Goal: Task Accomplishment & Management: Use online tool/utility

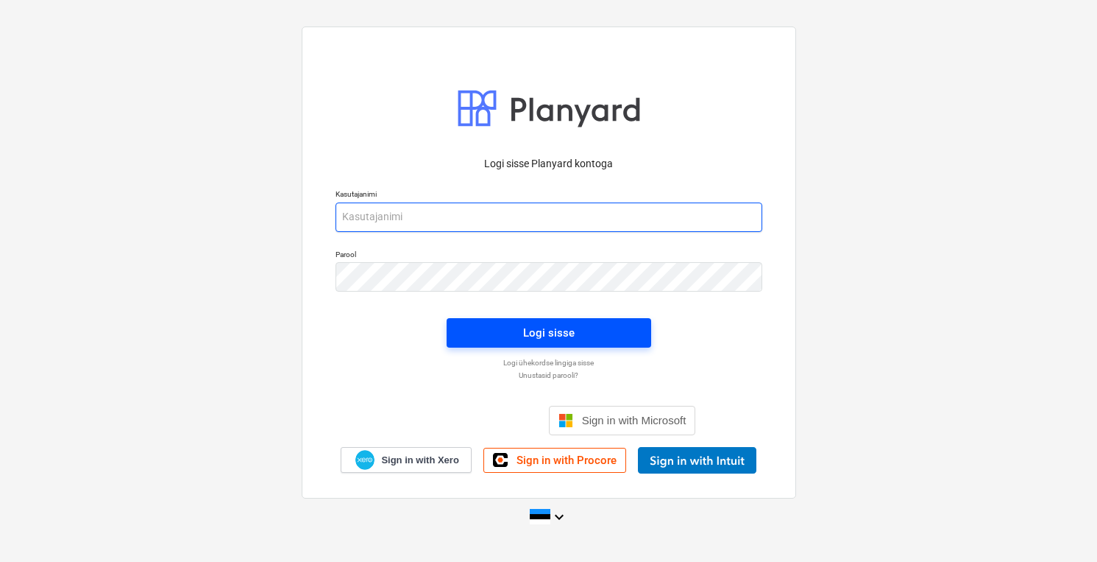
type input "[PERSON_NAME][EMAIL_ADDRESS][DOMAIN_NAME]"
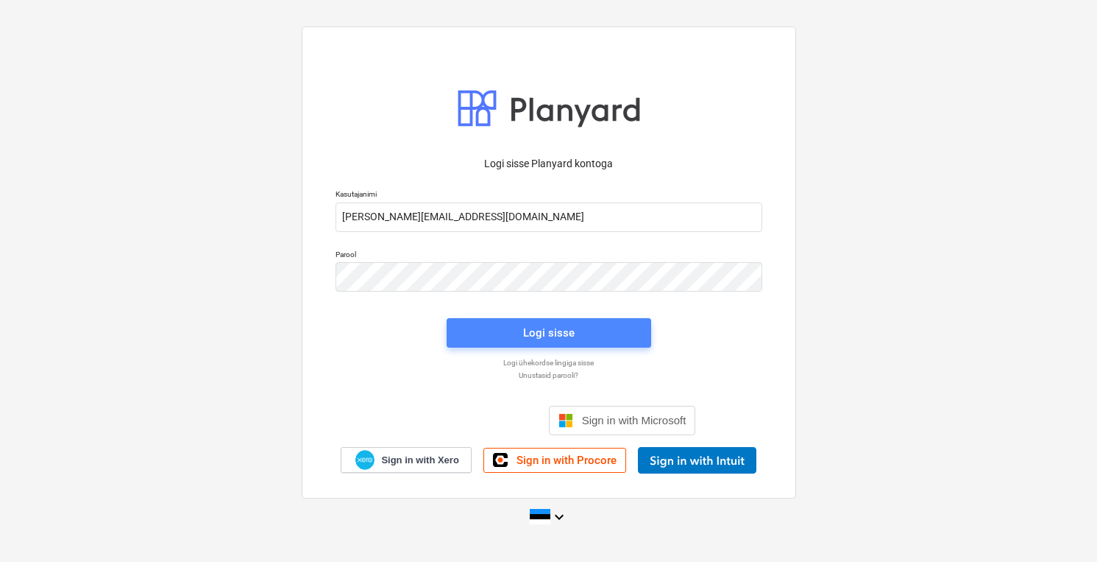
click at [530, 330] on div "Logi sisse" at bounding box center [549, 332] width 52 height 19
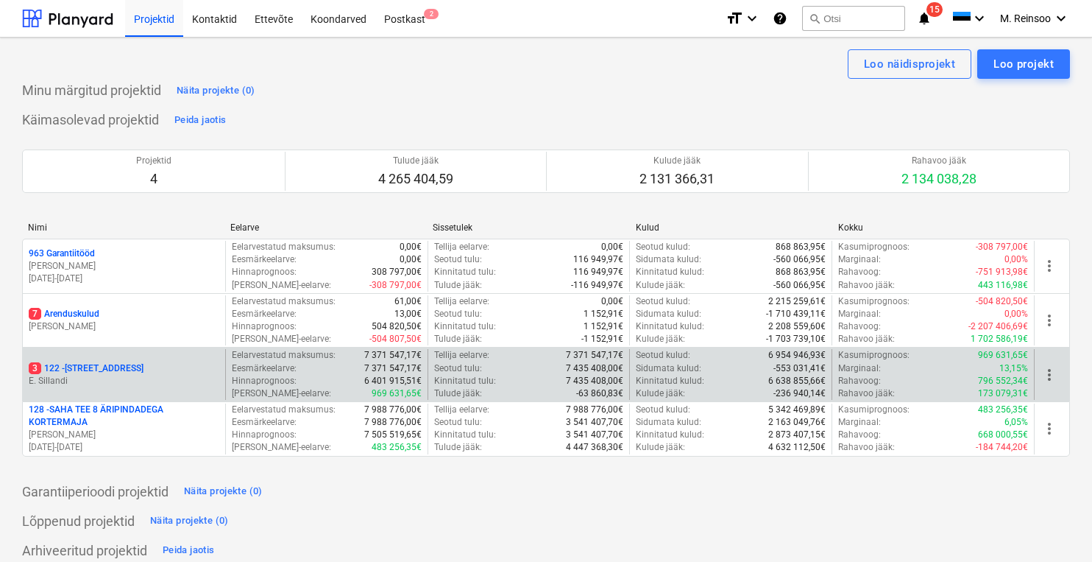
click at [116, 369] on p "3 122 - [STREET_ADDRESS]" at bounding box center [86, 368] width 115 height 13
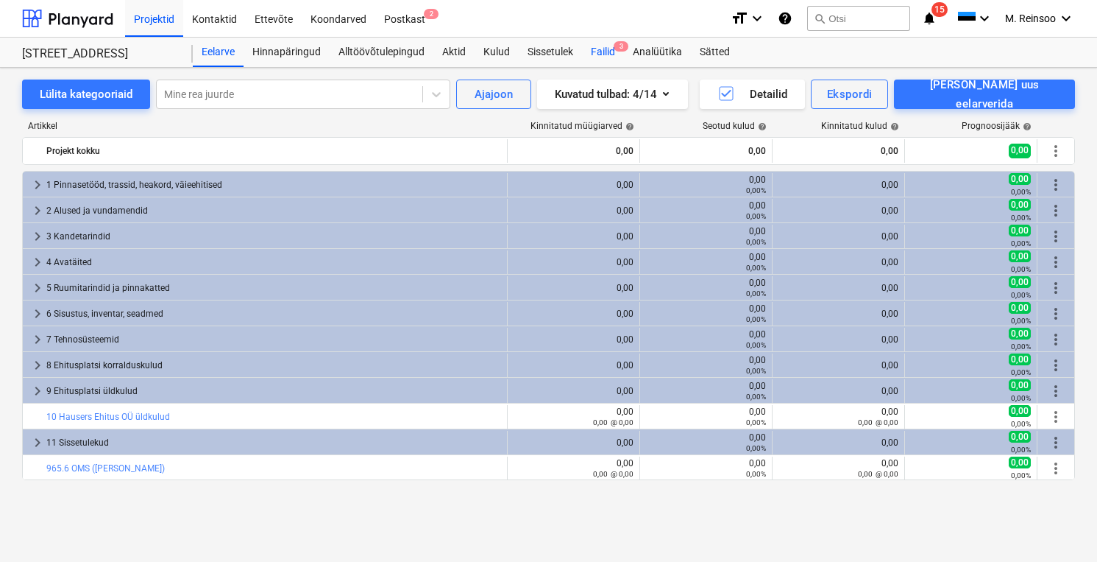
click at [619, 56] on div "Failid 3" at bounding box center [603, 52] width 42 height 29
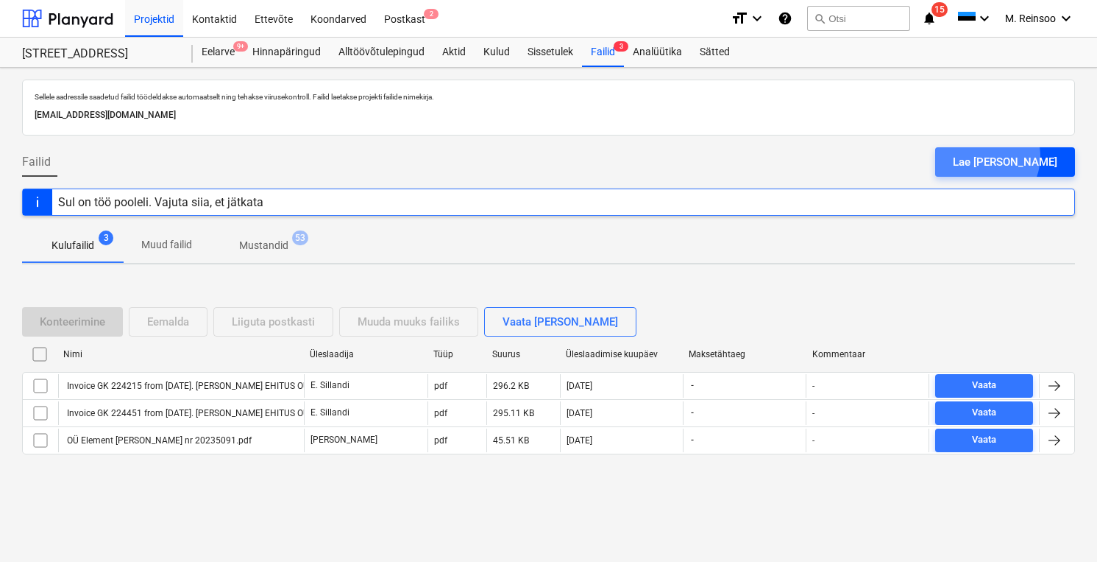
click at [1019, 156] on div "Lae [PERSON_NAME]" at bounding box center [1005, 161] width 105 height 19
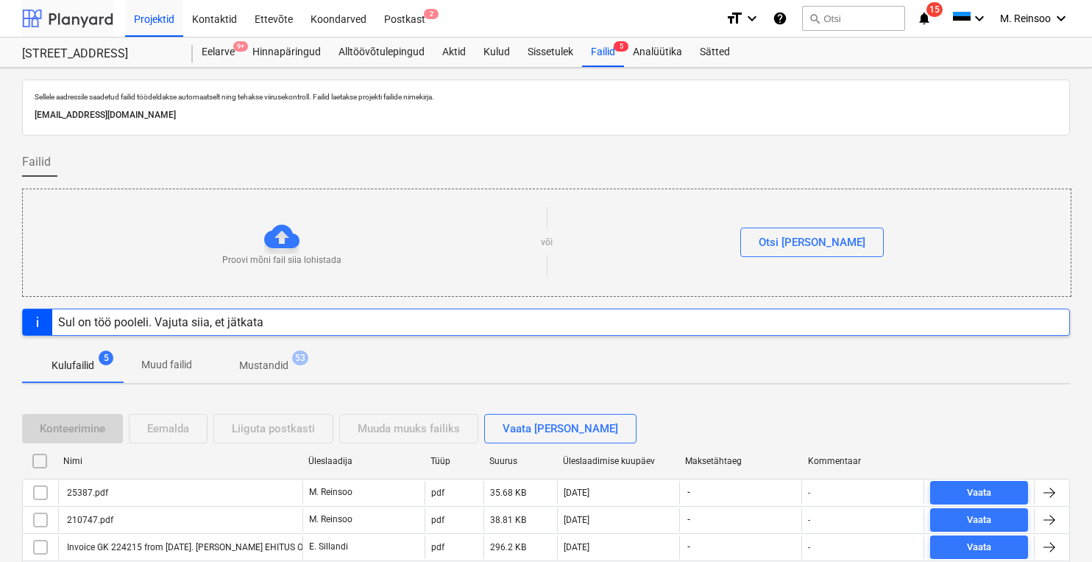
click at [88, 13] on div at bounding box center [67, 18] width 91 height 37
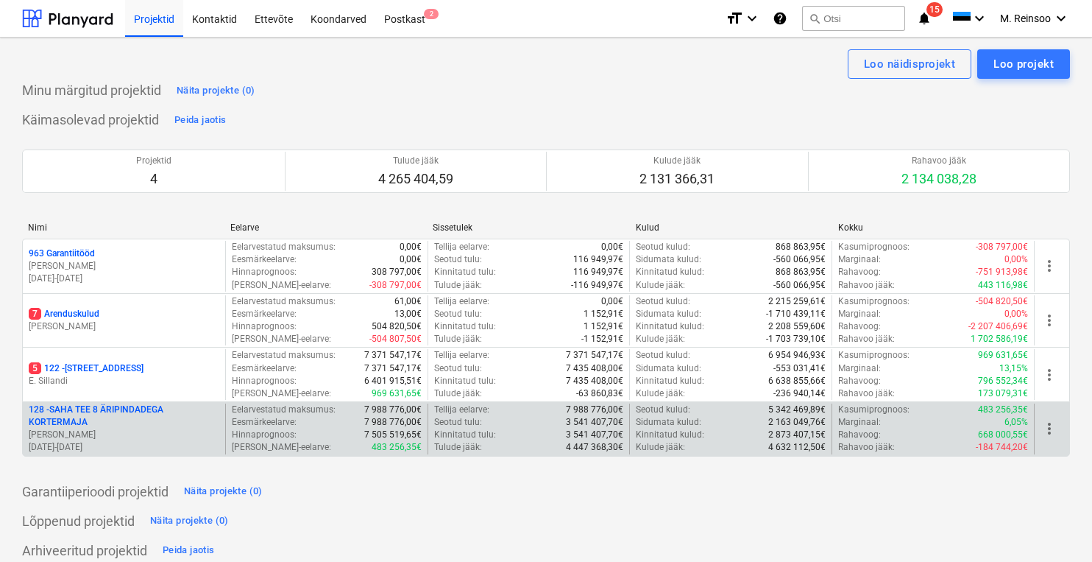
click at [96, 425] on p "128 - SAHA TEE 8 ÄRIPINDADEGA KORTERMAJA" at bounding box center [124, 415] width 191 height 25
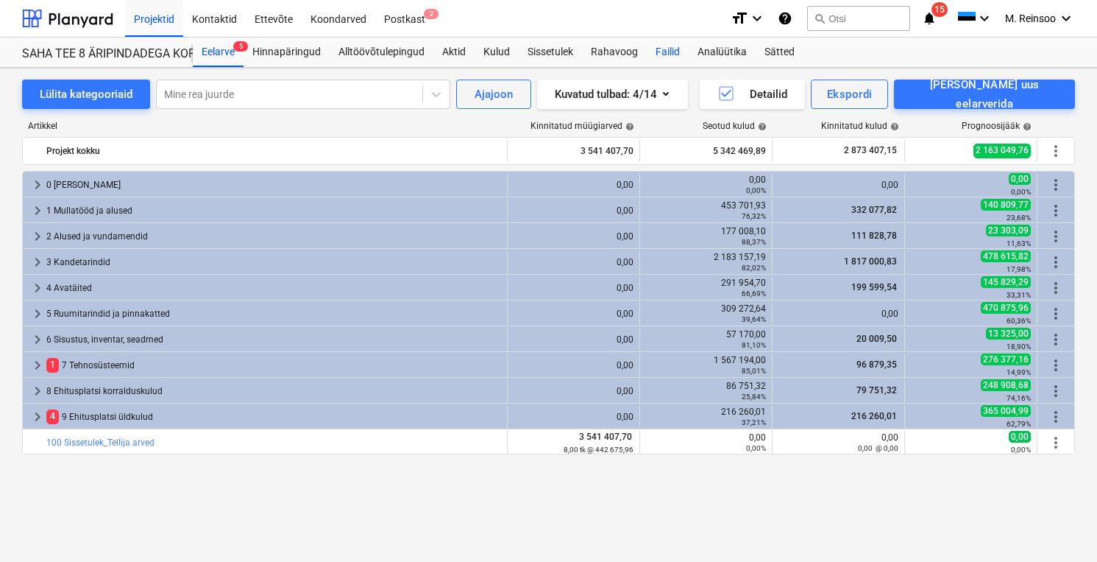
click at [663, 50] on div "Failid" at bounding box center [668, 52] width 42 height 29
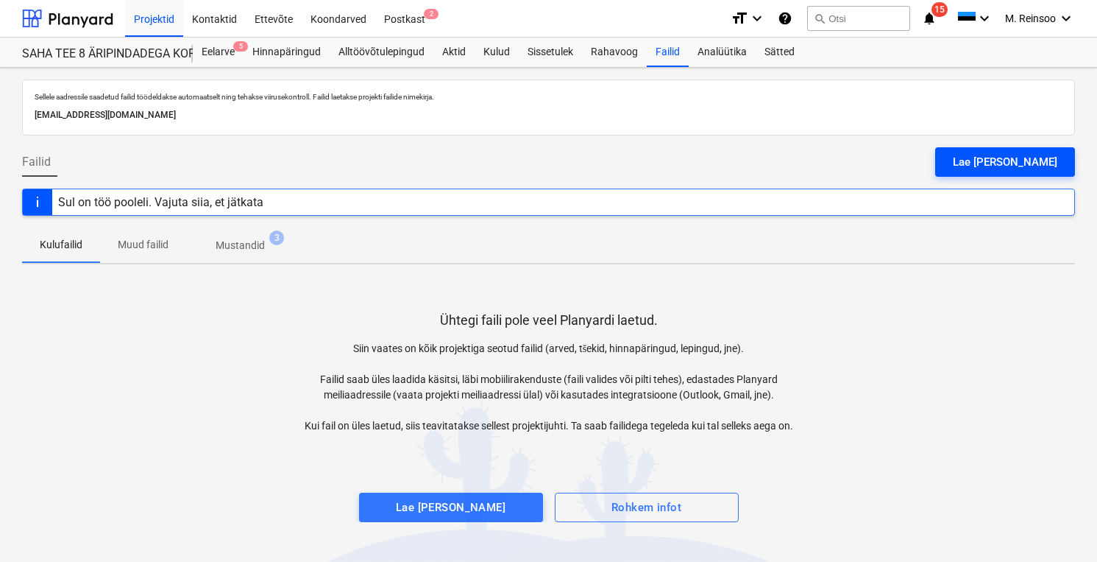
click at [1008, 170] on div "Lae [PERSON_NAME]" at bounding box center [1005, 161] width 105 height 19
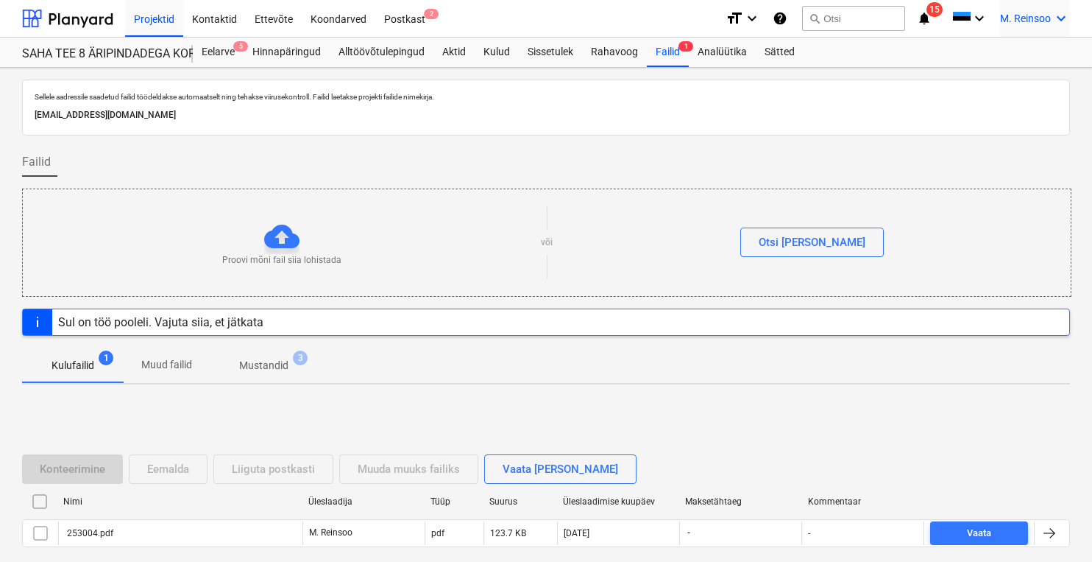
click at [1044, 23] on span "M. Reinsoo" at bounding box center [1025, 19] width 51 height 12
click at [1011, 78] on div "Logi välja" at bounding box center [1026, 81] width 88 height 24
